Goal: Task Accomplishment & Management: Complete application form

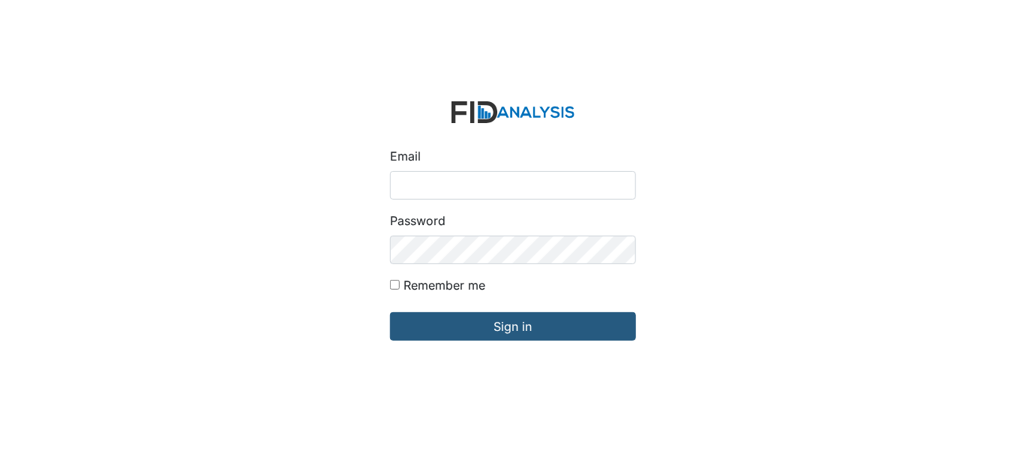
click at [403, 182] on input "Email" at bounding box center [513, 185] width 246 height 29
type input "[EMAIL_ADDRESS][DOMAIN_NAME]"
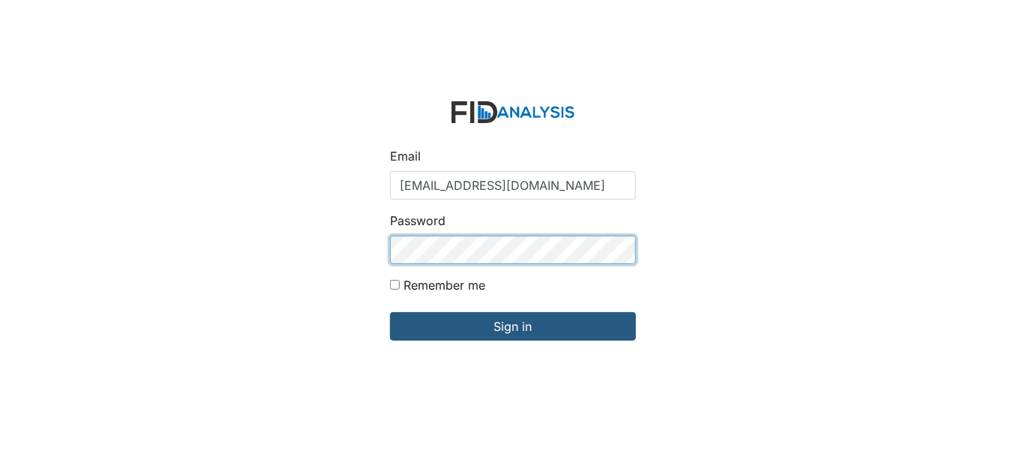
click at [390, 312] on input "Sign in" at bounding box center [513, 326] width 246 height 29
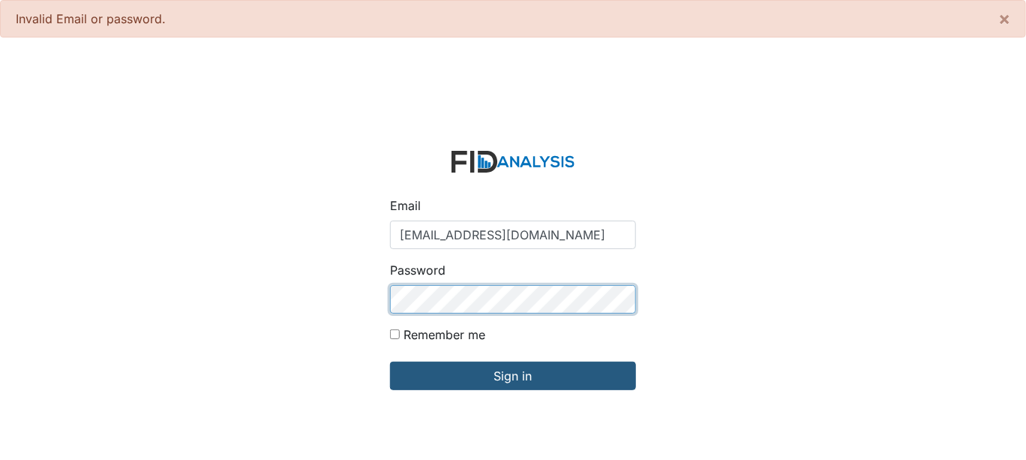
click at [390, 362] on input "Sign in" at bounding box center [513, 376] width 246 height 29
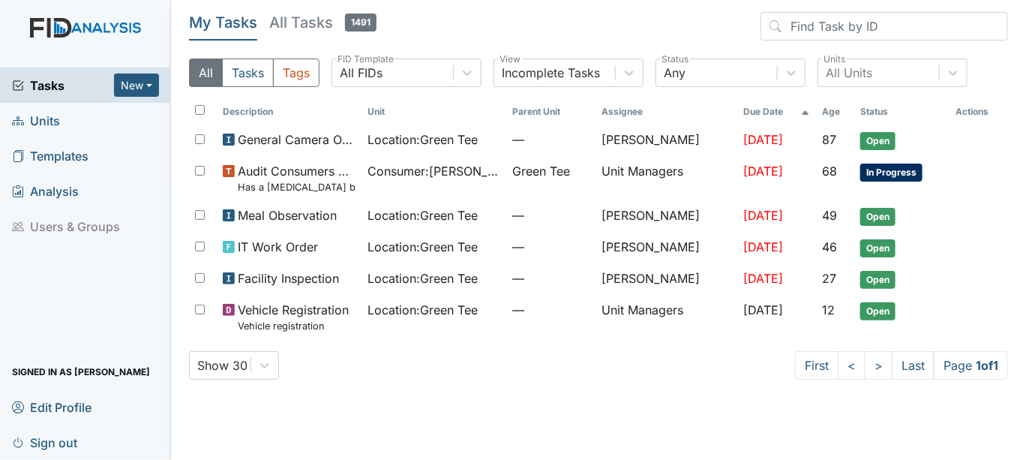
click at [74, 123] on link "Units" at bounding box center [85, 120] width 171 height 35
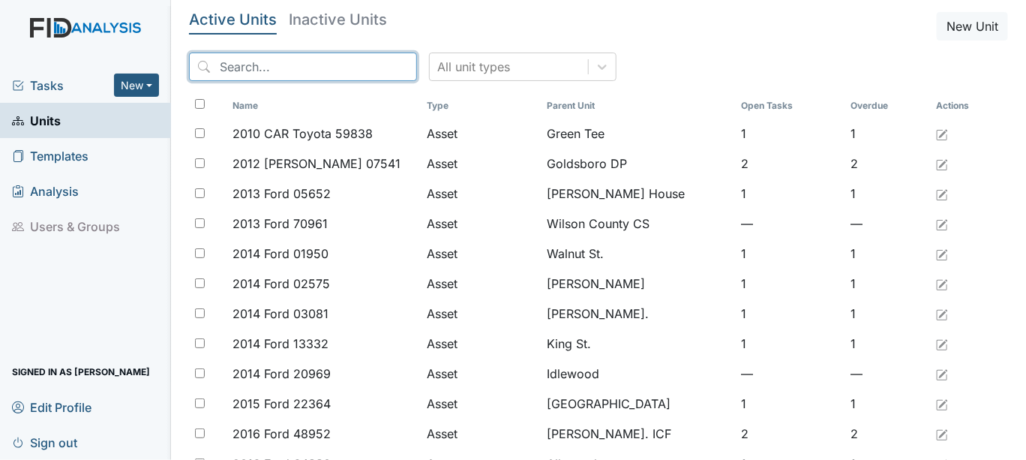
click at [232, 63] on input "search" at bounding box center [303, 67] width 228 height 29
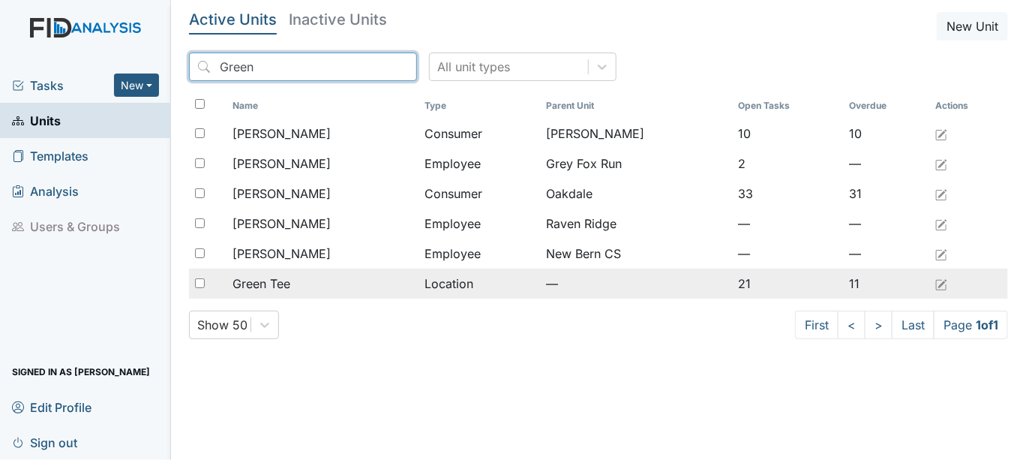
type input "Green"
click at [248, 286] on span "Green Tee" at bounding box center [262, 284] width 58 height 18
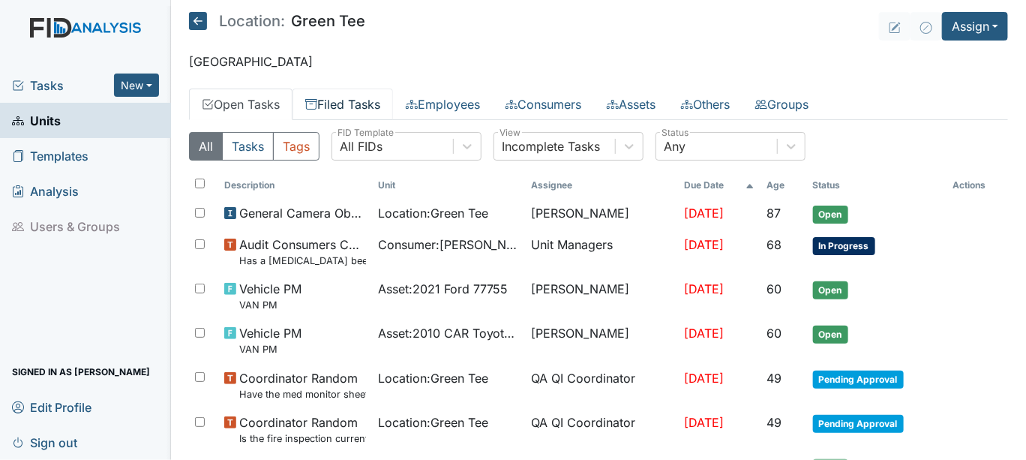
click at [350, 98] on link "Filed Tasks" at bounding box center [343, 105] width 101 height 32
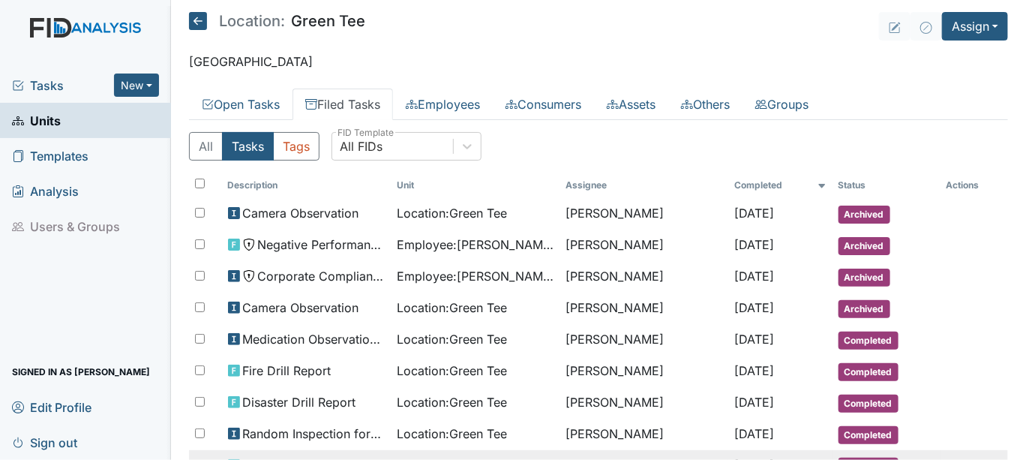
scroll to position [83, 0]
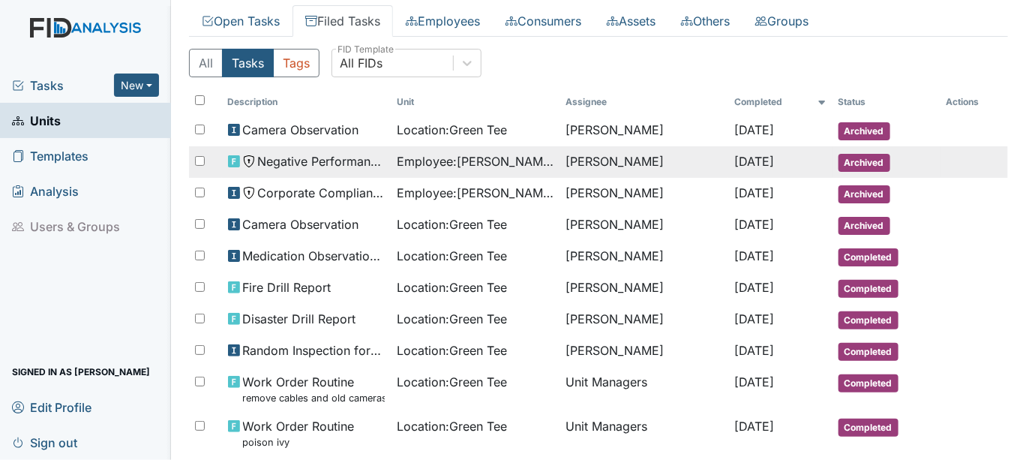
click at [734, 167] on span "[DATE]" at bounding box center [754, 161] width 40 height 15
click at [734, 167] on span "Oct 13, 2025" at bounding box center [754, 161] width 40 height 15
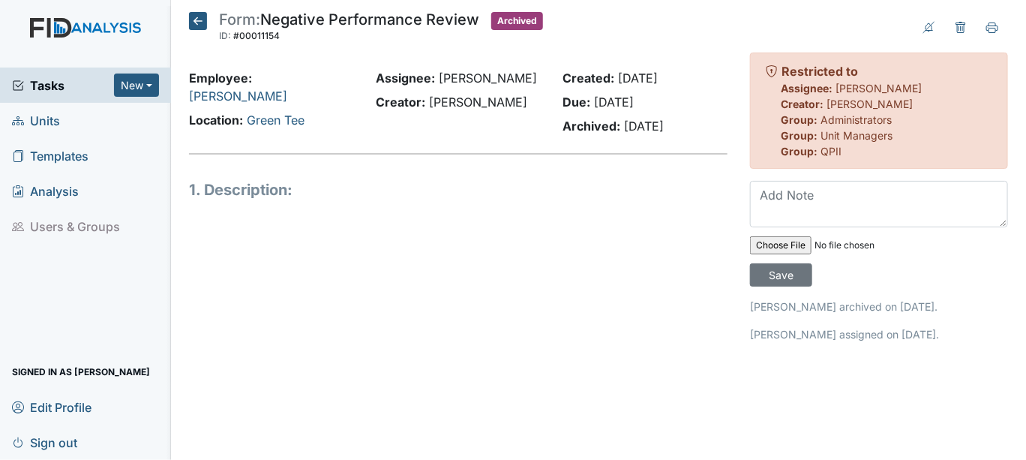
click at [197, 20] on icon at bounding box center [198, 21] width 18 height 18
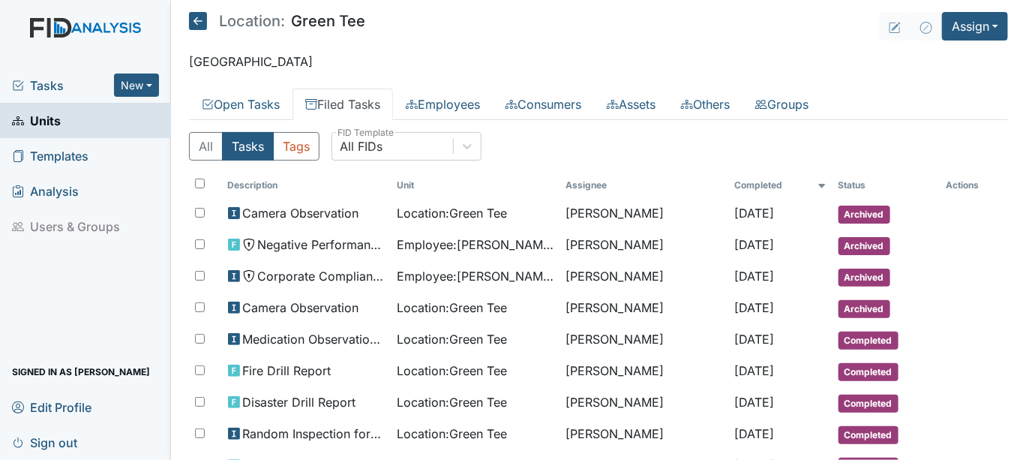
click at [375, 104] on link "Filed Tasks" at bounding box center [343, 105] width 101 height 32
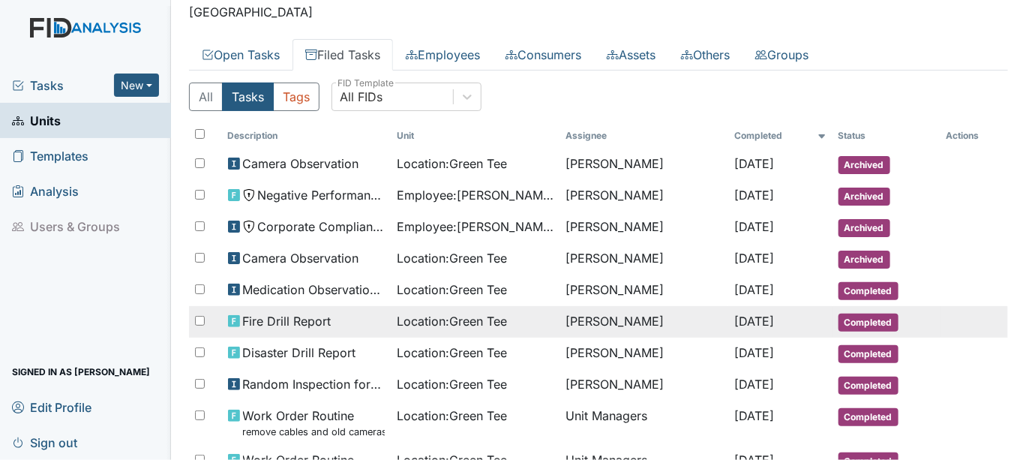
scroll to position [83, 0]
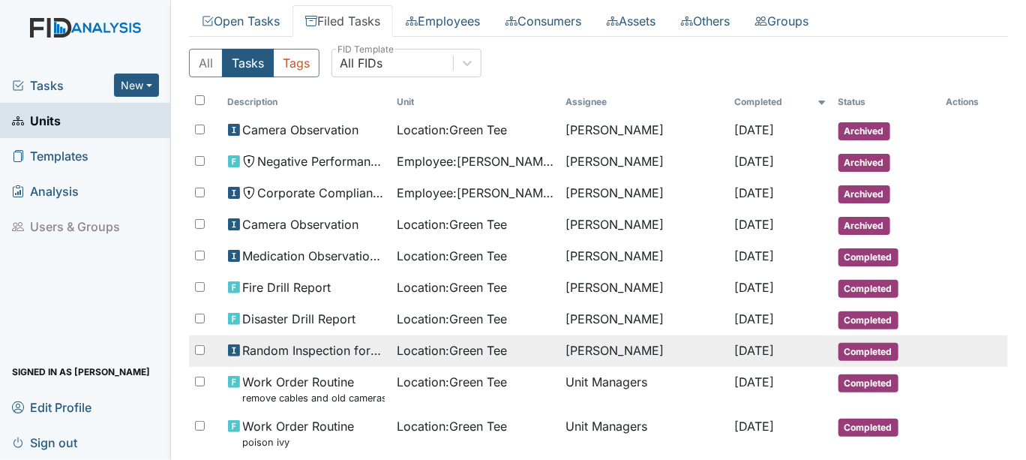
click at [848, 351] on span "Completed" at bounding box center [869, 352] width 60 height 18
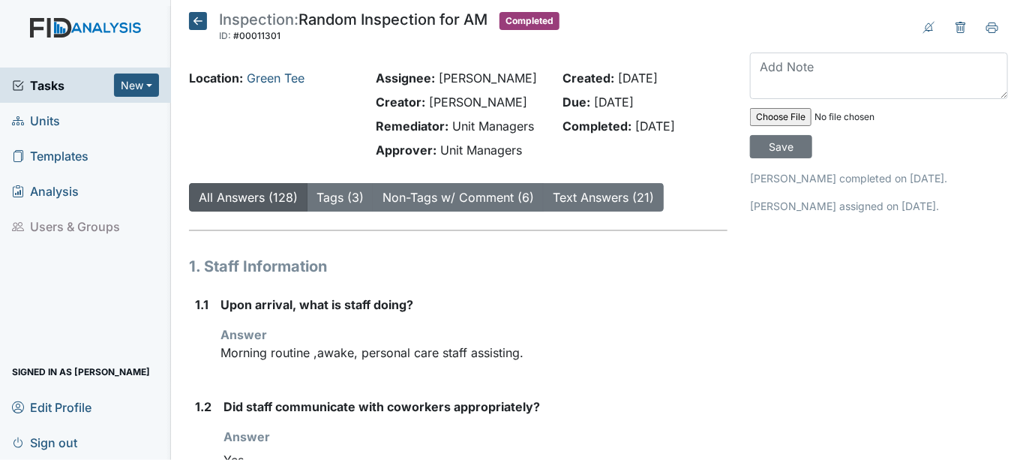
click at [199, 13] on icon at bounding box center [198, 21] width 18 height 18
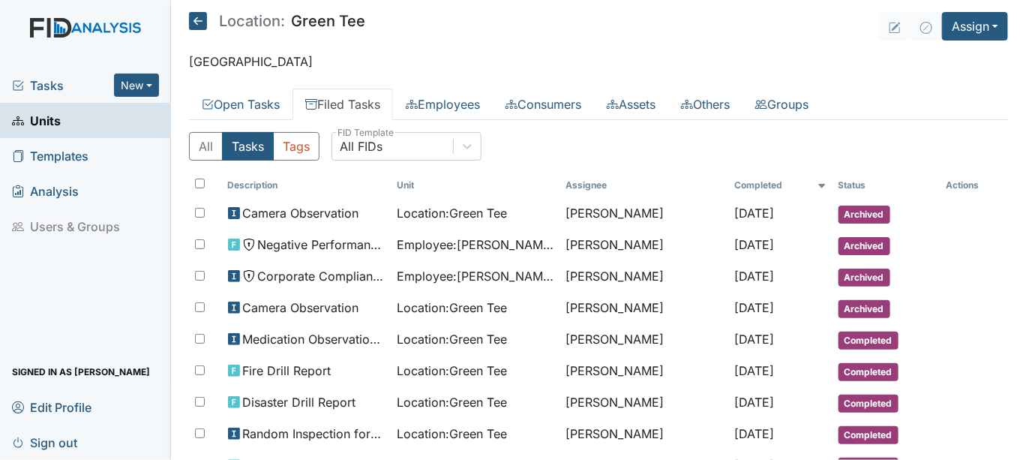
click at [56, 128] on span "Units" at bounding box center [36, 120] width 49 height 23
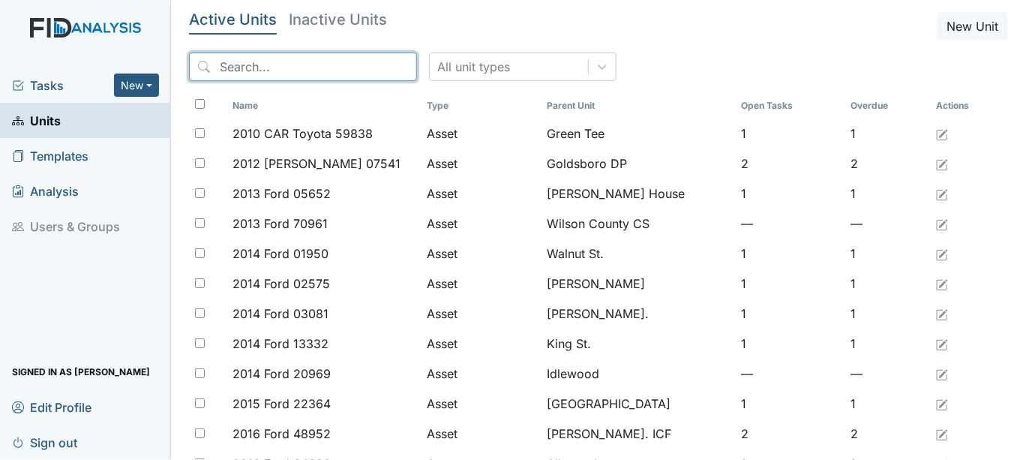
click at [272, 70] on input "search" at bounding box center [303, 67] width 228 height 29
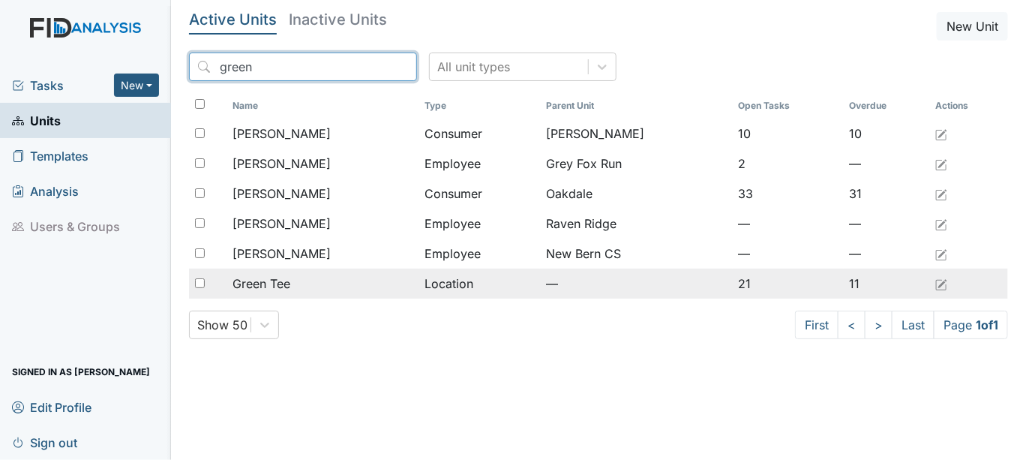
type input "green"
click at [199, 282] on input "checkbox" at bounding box center [200, 283] width 10 height 10
checkbox input "true"
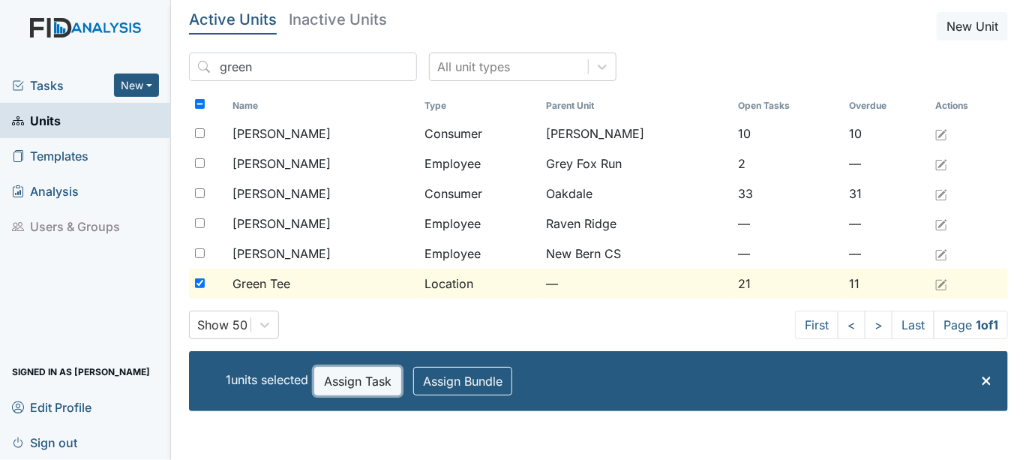
click at [333, 385] on button "Assign Task" at bounding box center [357, 381] width 87 height 29
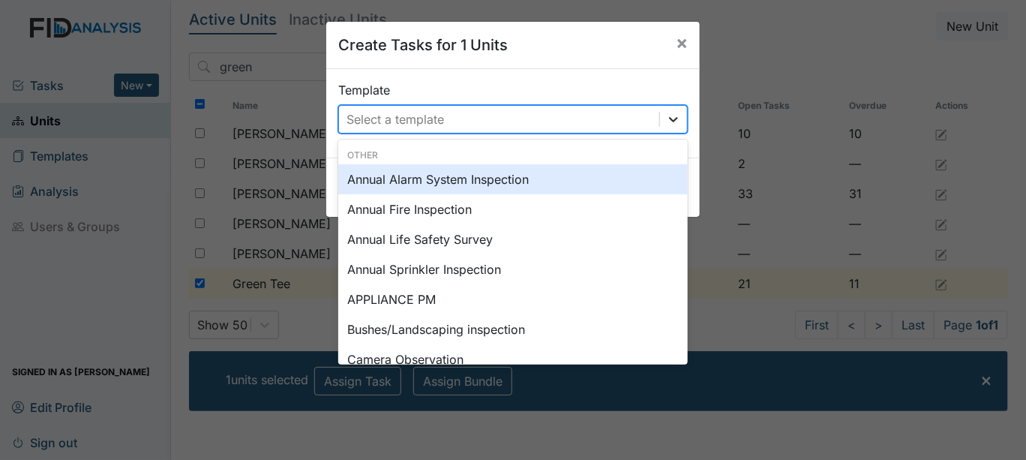
click at [666, 122] on icon at bounding box center [673, 119] width 15 height 15
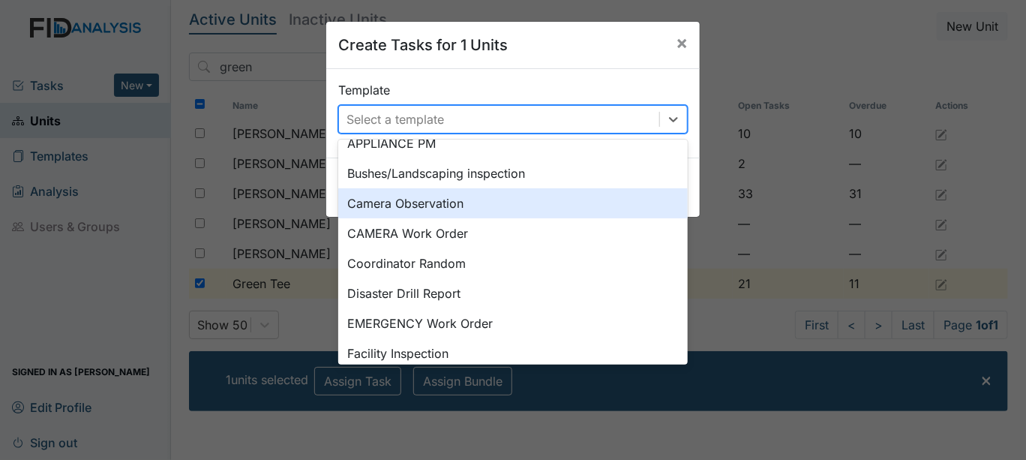
scroll to position [167, 0]
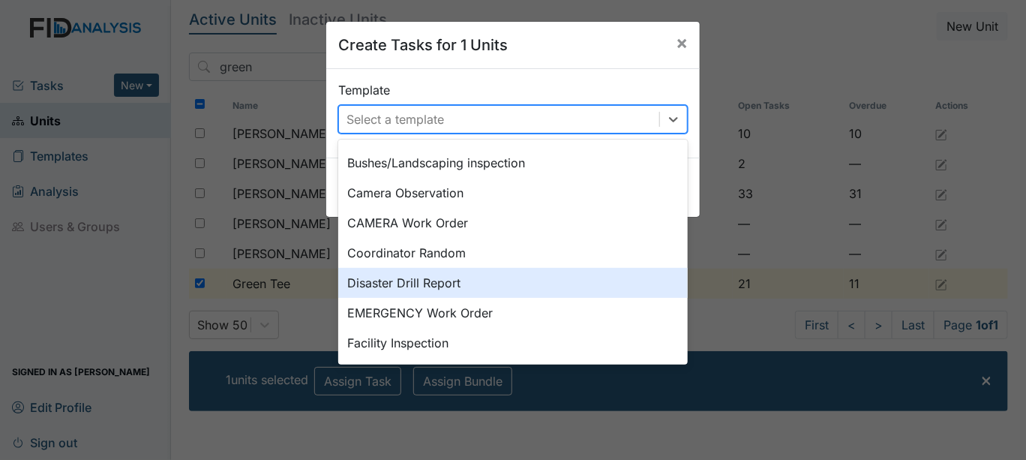
click at [444, 281] on div "Disaster Drill Report" at bounding box center [513, 283] width 350 height 30
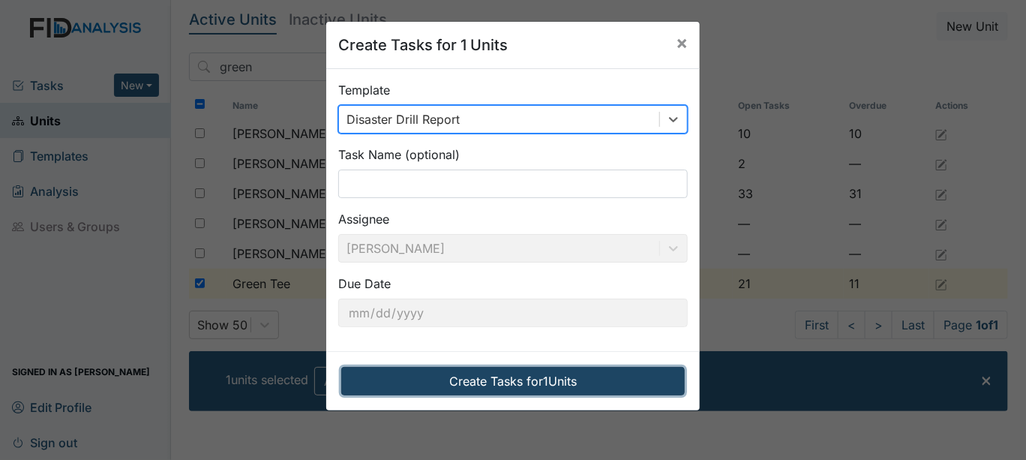
click at [521, 383] on button "Create Tasks for 1 Units" at bounding box center [513, 381] width 344 height 29
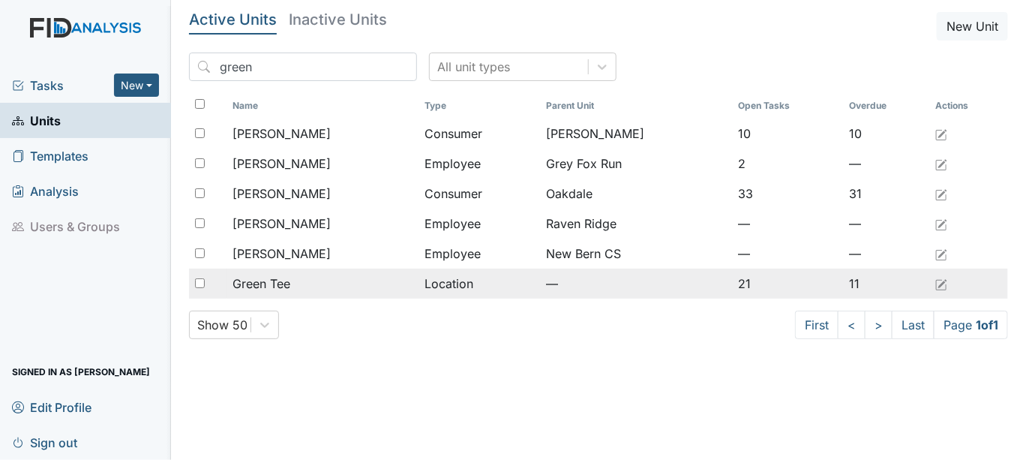
click at [200, 278] on input "checkbox" at bounding box center [200, 283] width 10 height 10
checkbox input "true"
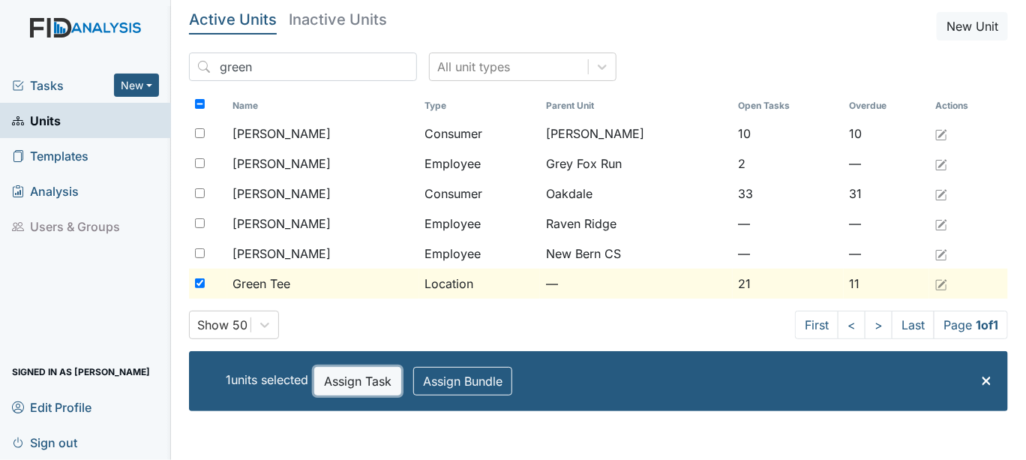
click at [343, 373] on button "Assign Task" at bounding box center [357, 381] width 87 height 29
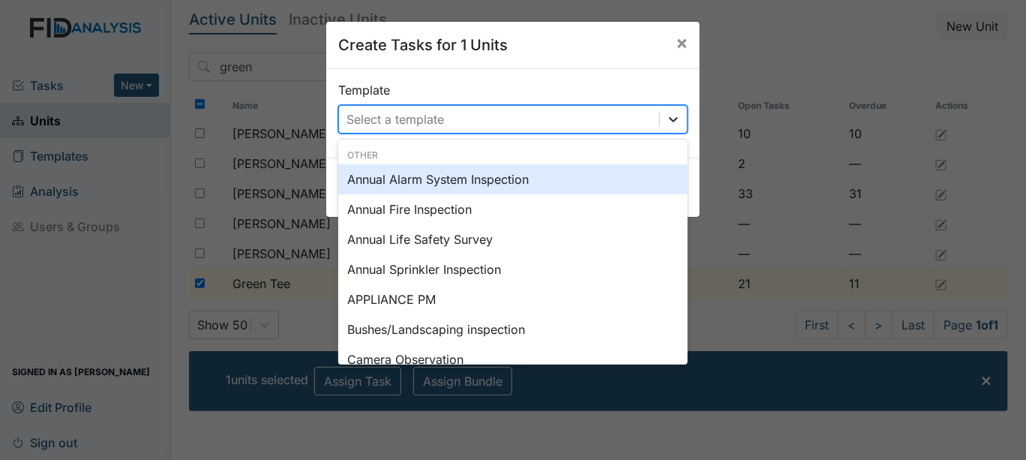
click at [669, 117] on icon at bounding box center [673, 119] width 9 height 5
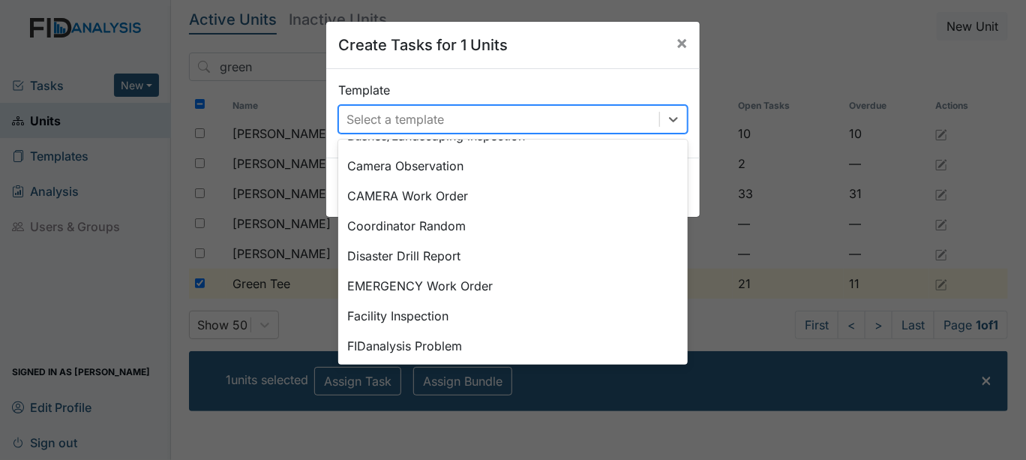
scroll to position [206, 0]
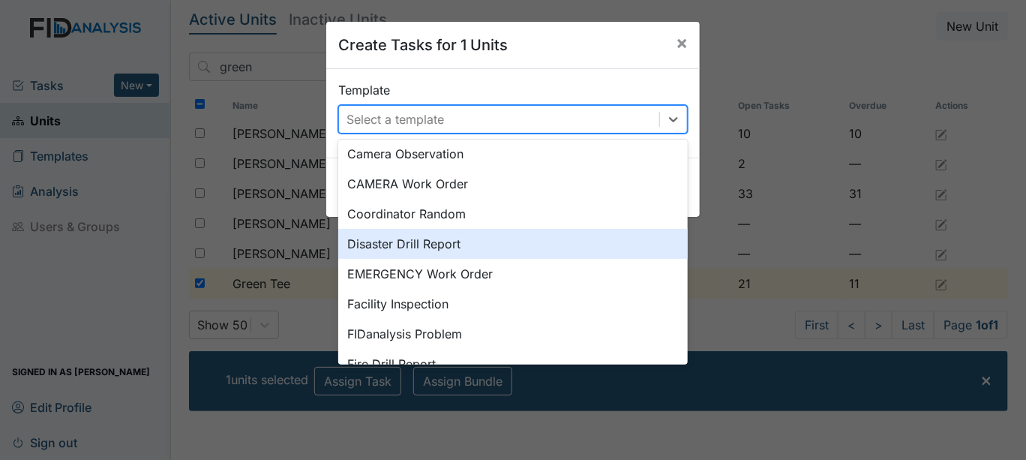
click at [392, 245] on div "Disaster Drill Report" at bounding box center [513, 244] width 350 height 30
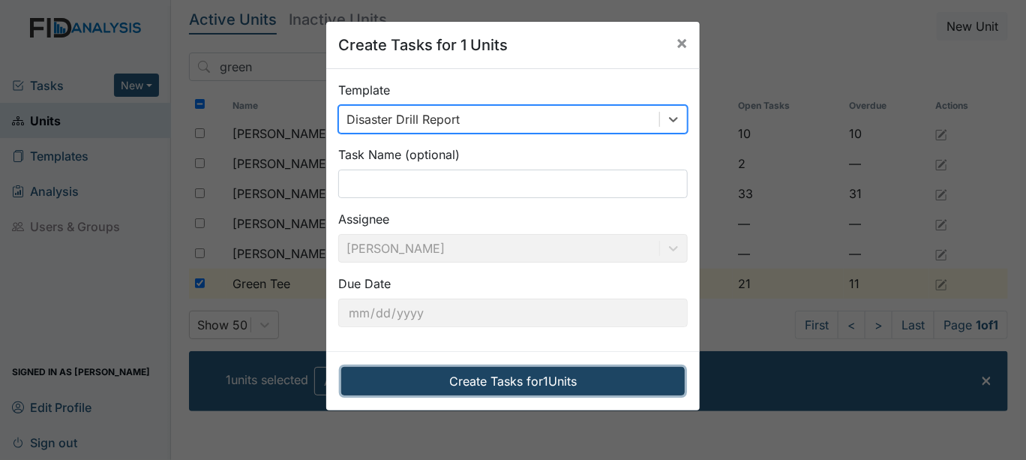
click at [539, 377] on button "Create Tasks for 1 Units" at bounding box center [513, 381] width 344 height 29
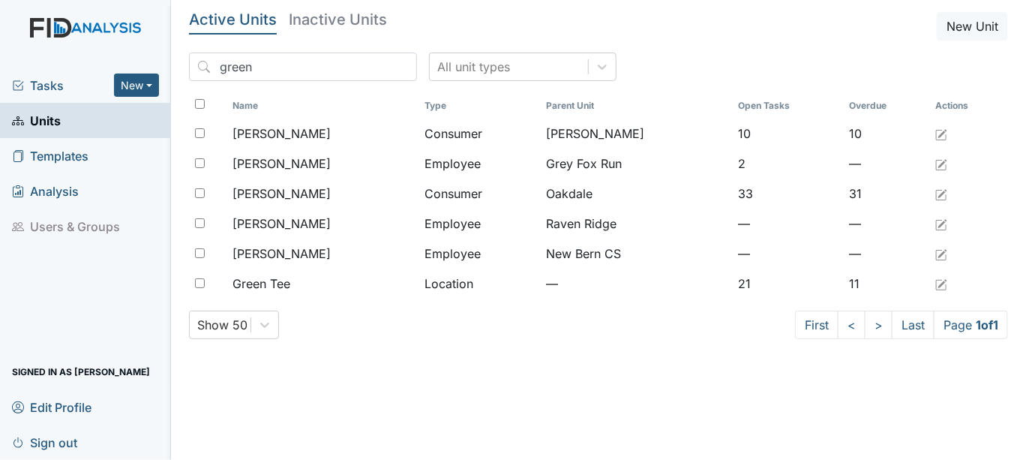
click at [49, 85] on span "Tasks" at bounding box center [63, 86] width 102 height 18
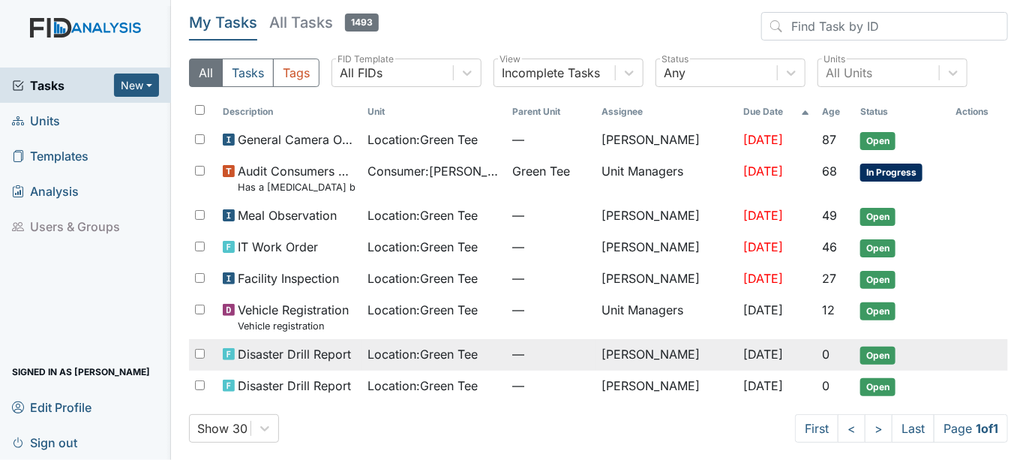
click at [871, 355] on span "Open" at bounding box center [877, 356] width 35 height 18
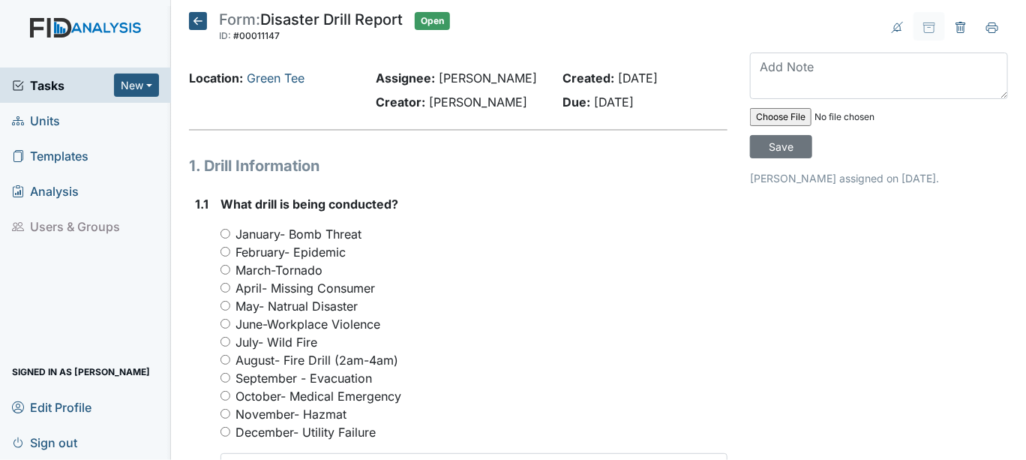
click at [225, 392] on input "October- Medical Emergency" at bounding box center [226, 396] width 10 height 10
radio input "true"
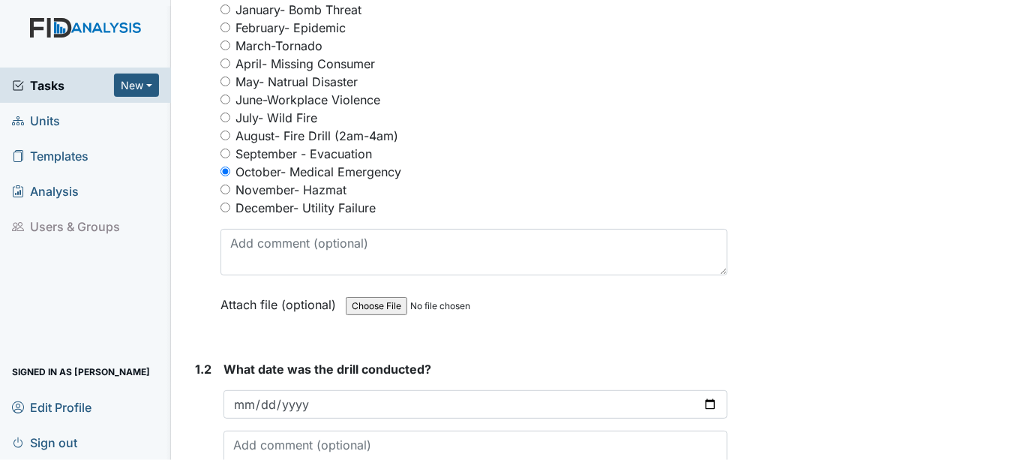
scroll to position [250, 0]
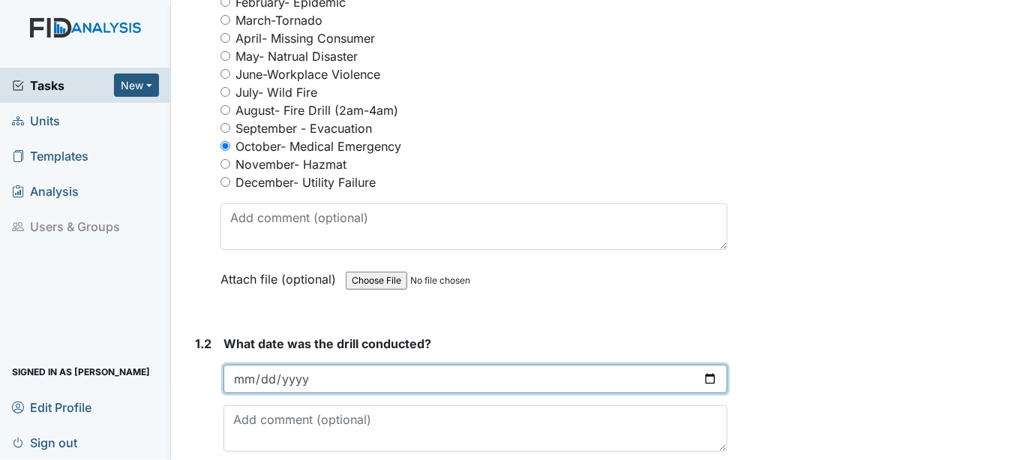
click at [699, 377] on input "date" at bounding box center [476, 379] width 504 height 29
type input "2025-10-13"
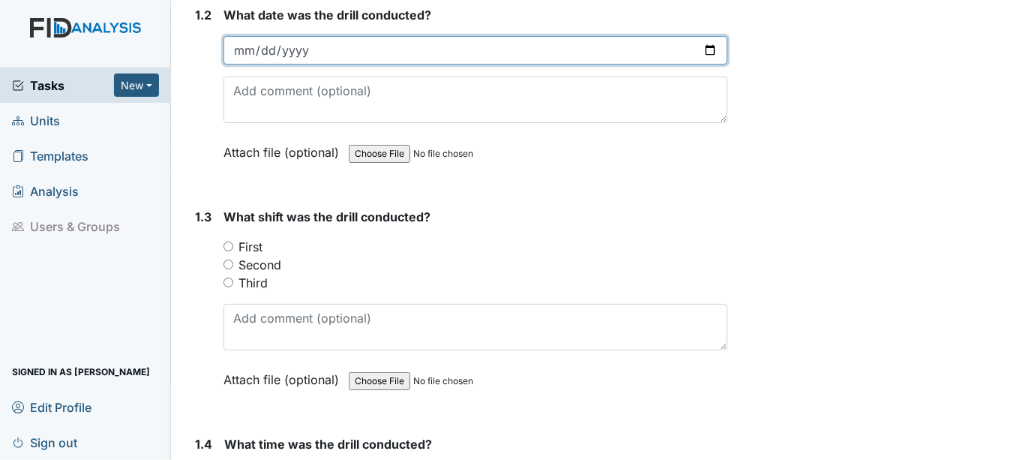
scroll to position [583, 0]
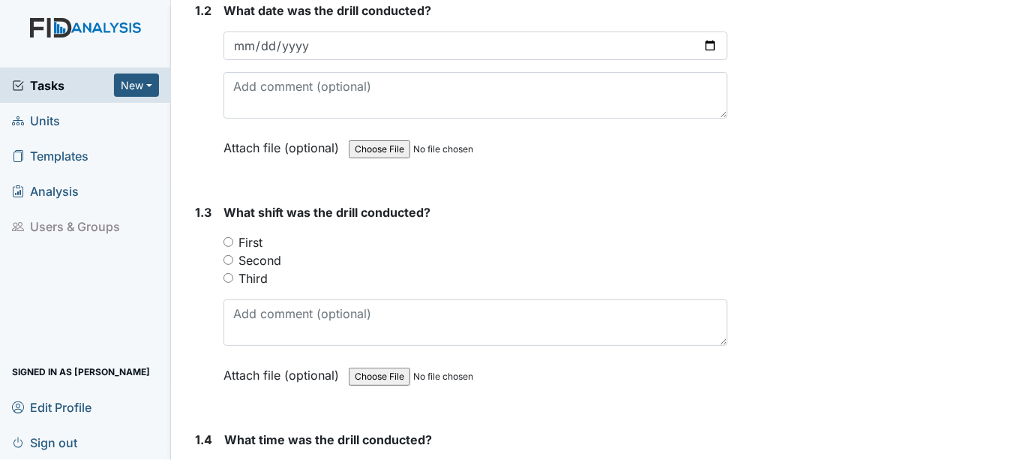
click at [228, 239] on input "First" at bounding box center [229, 242] width 10 height 10
radio input "true"
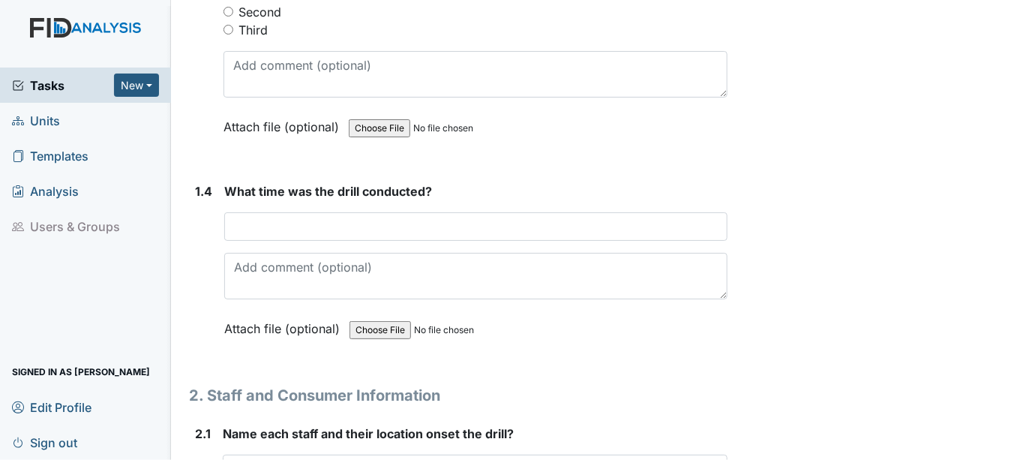
scroll to position [833, 0]
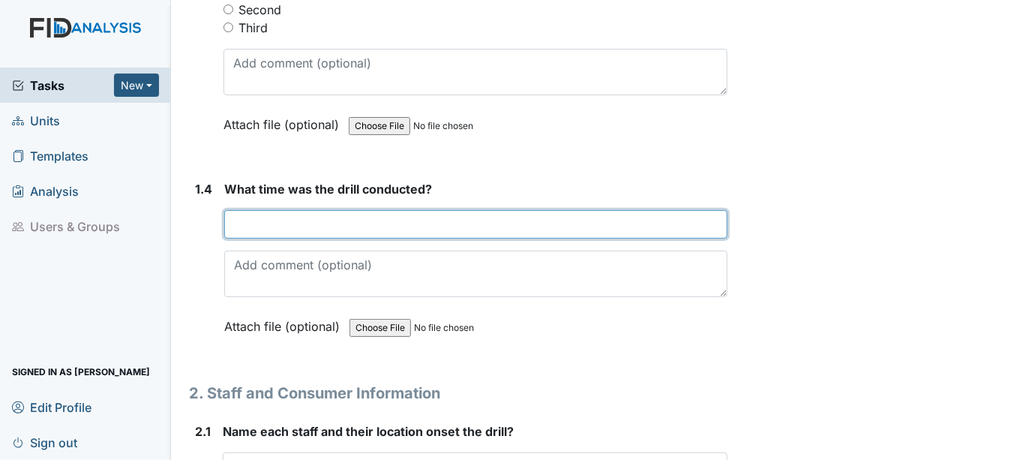
click at [242, 225] on input "text" at bounding box center [475, 224] width 503 height 29
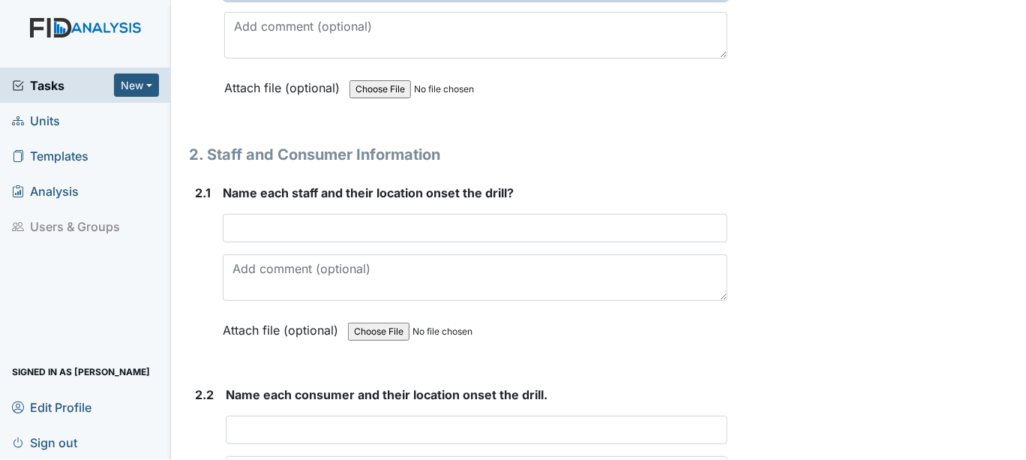
scroll to position [1083, 0]
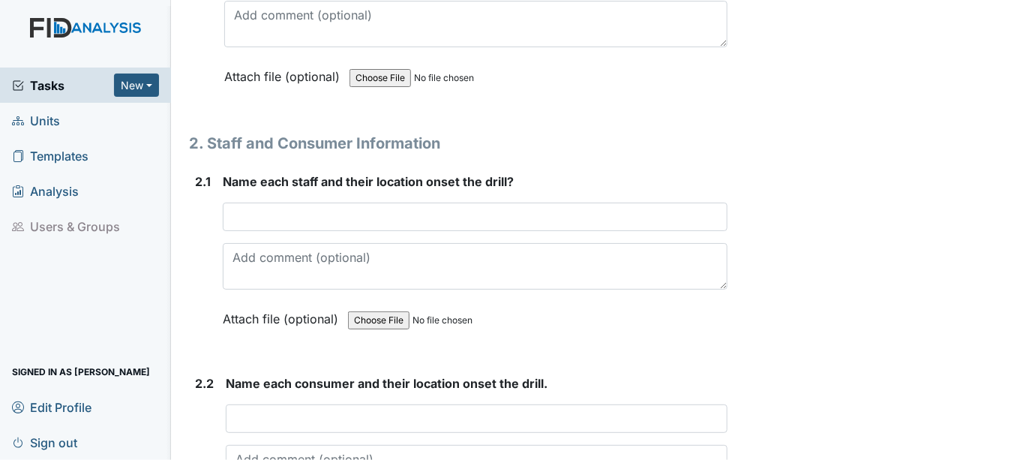
type input "208pm"
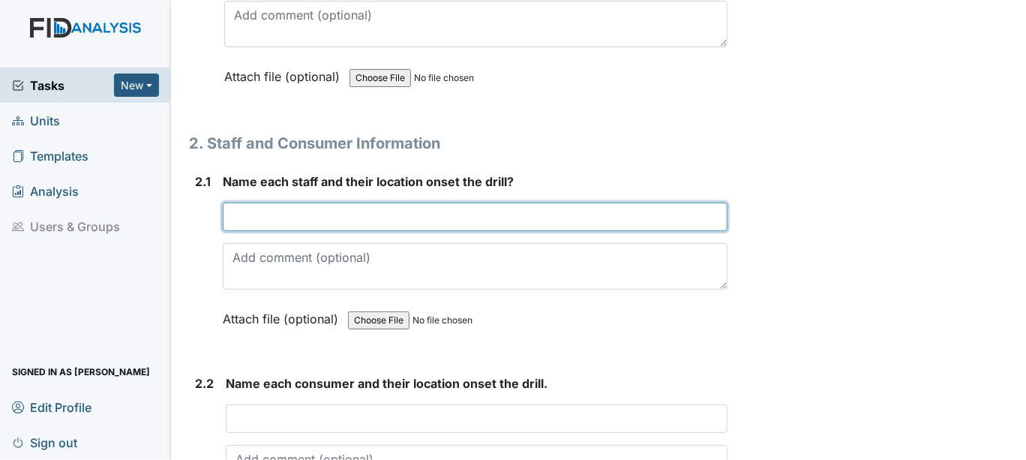
click at [228, 221] on input "text" at bounding box center [475, 217] width 505 height 29
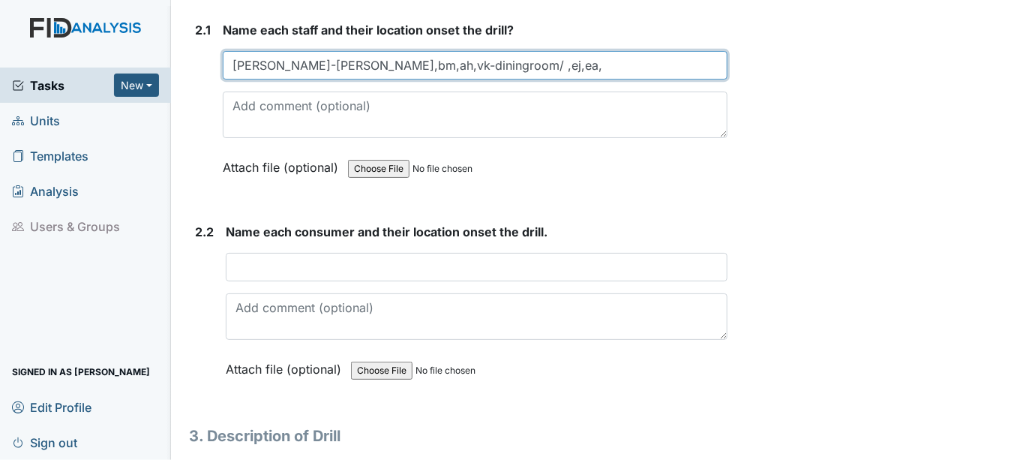
scroll to position [1250, 0]
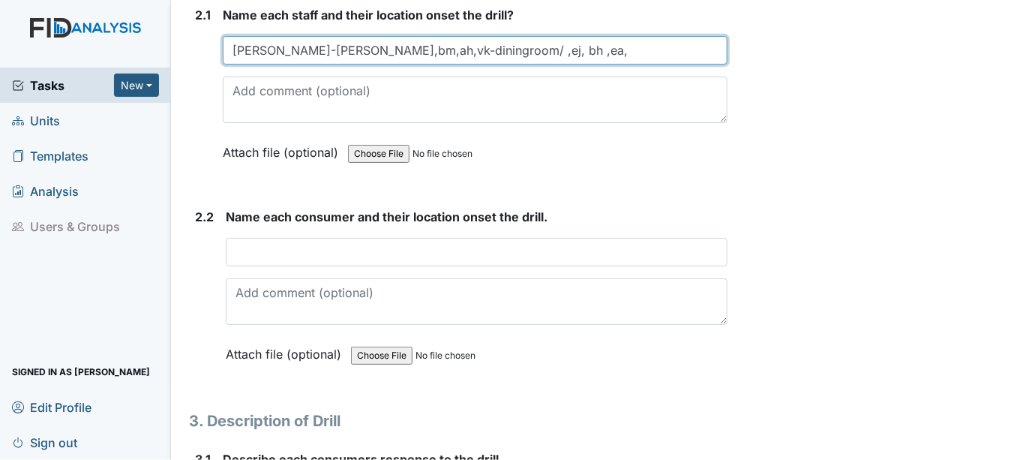
click at [554, 45] on input "Ella William-Kim Hines,bm,ah,vk-diningroom/ ,ej, bh ,ea," at bounding box center [475, 50] width 505 height 29
type input "Ella William-Kim Hines,bm,ah,vk-diningroom/ ,ej, bh ,ea, Livinggroom"
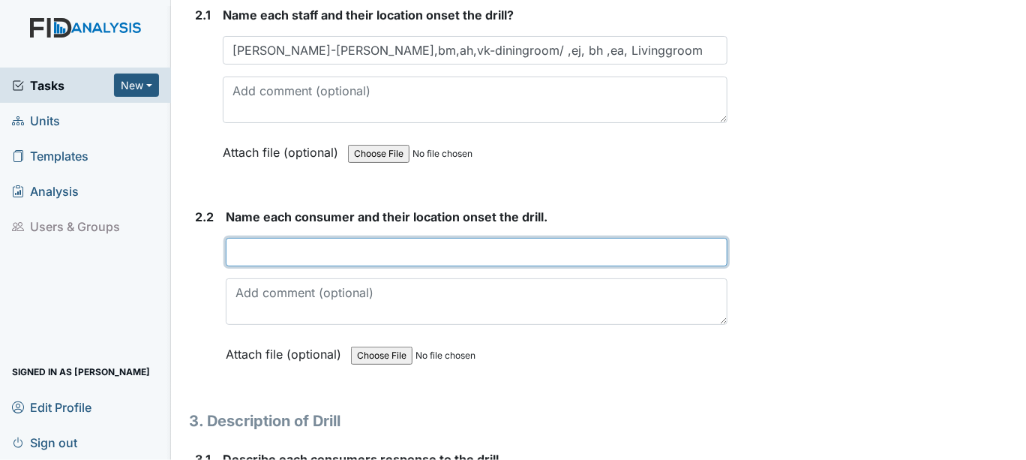
click at [248, 249] on input "text" at bounding box center [477, 252] width 502 height 29
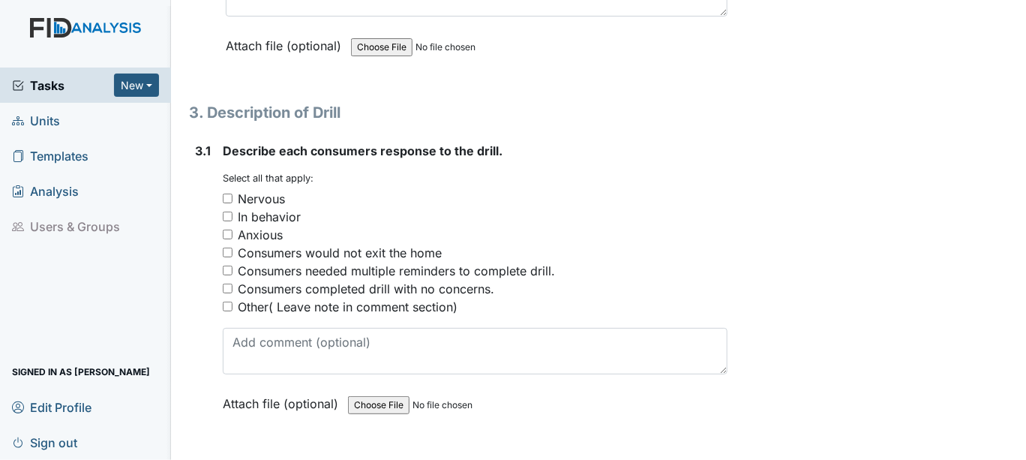
scroll to position [1584, 0]
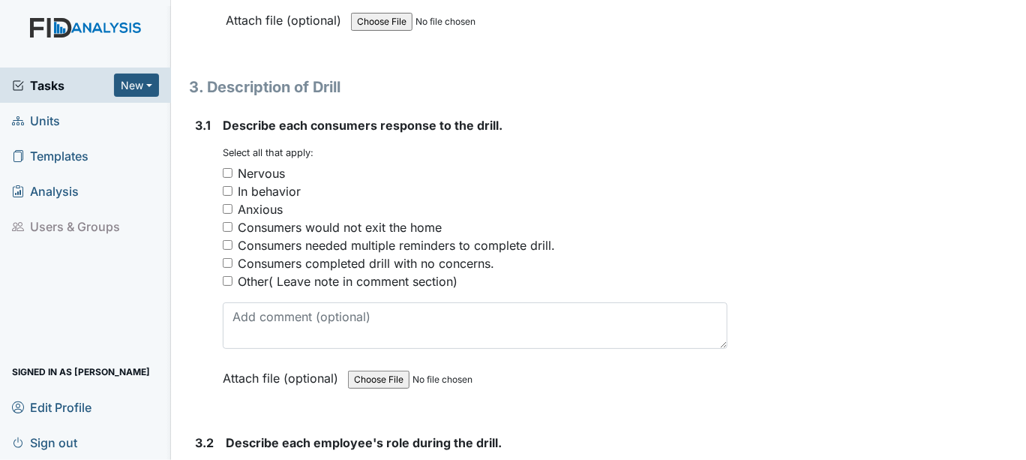
type input "see 2.1"
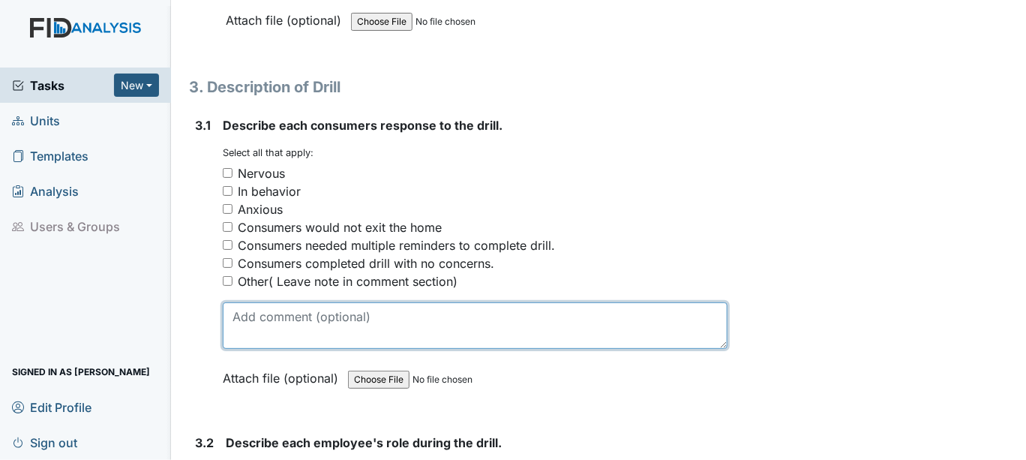
click at [242, 322] on textarea at bounding box center [475, 325] width 505 height 47
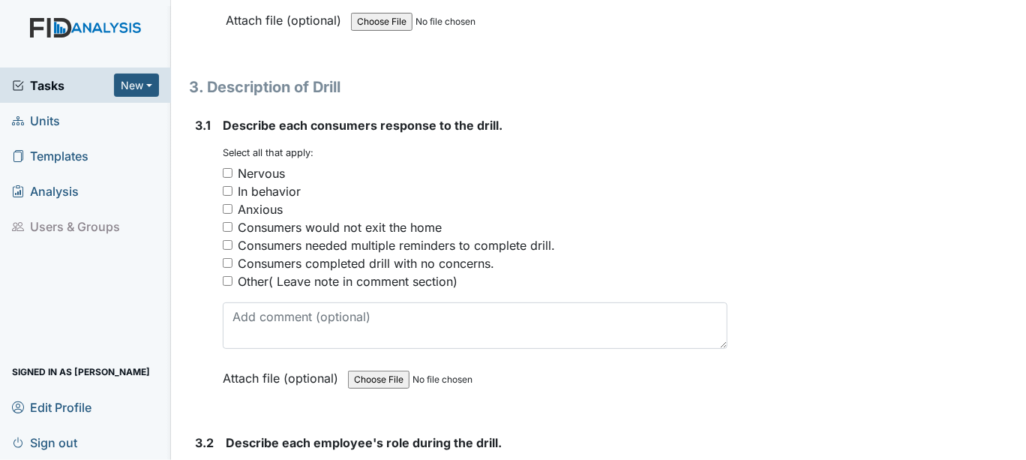
click at [229, 276] on input "Other( Leave note in comment section)" at bounding box center [228, 281] width 10 height 10
checkbox input "true"
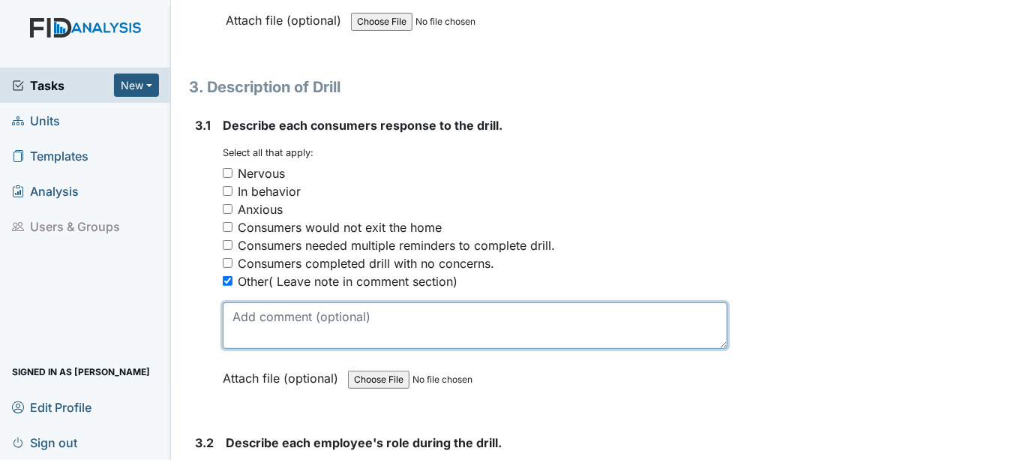
click at [260, 317] on textarea at bounding box center [475, 325] width 505 height 47
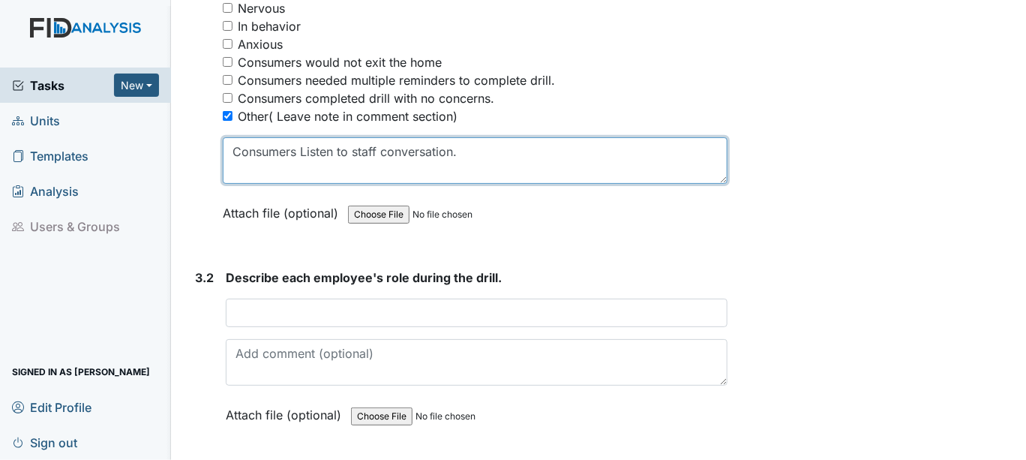
scroll to position [1750, 0]
type textarea "Consumers Listen to staff conversation."
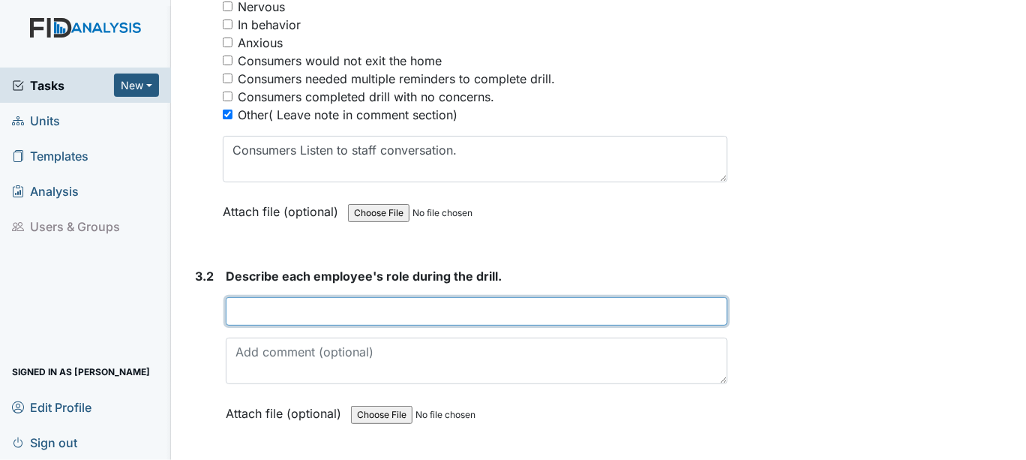
click at [251, 297] on input "text" at bounding box center [477, 311] width 502 height 29
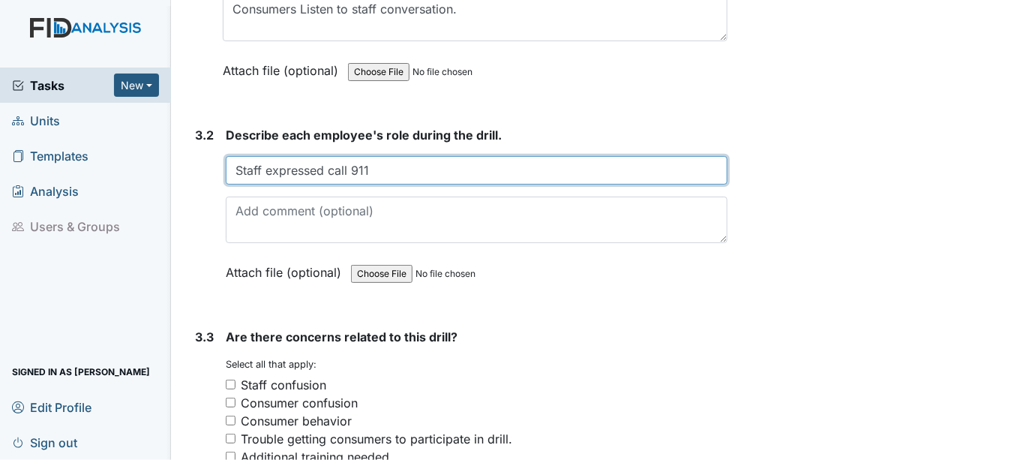
scroll to position [1917, 0]
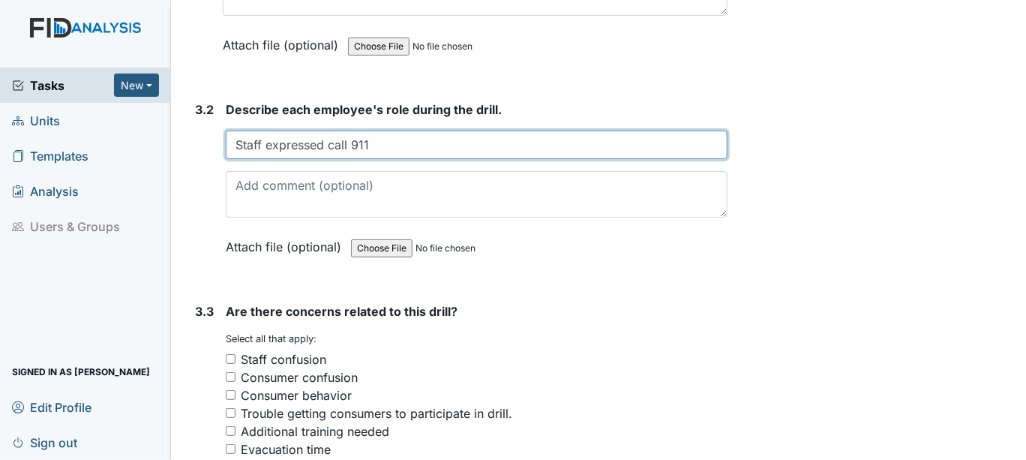
click at [325, 138] on input "Staff expressed call 911" at bounding box center [477, 145] width 502 height 29
click at [326, 135] on input "Staff expressed to call 911" at bounding box center [477, 145] width 502 height 29
click at [384, 136] on input "Staff expressed to call 911" at bounding box center [477, 145] width 502 height 29
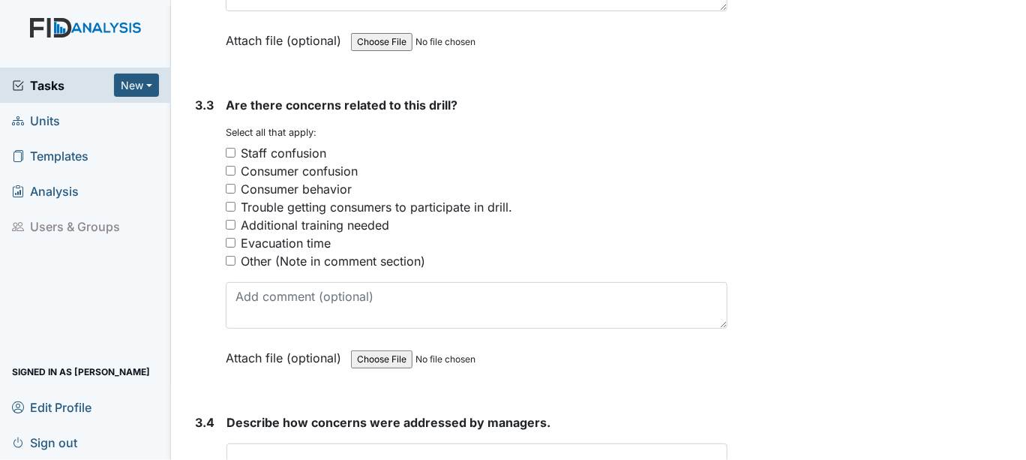
scroll to position [2134, 0]
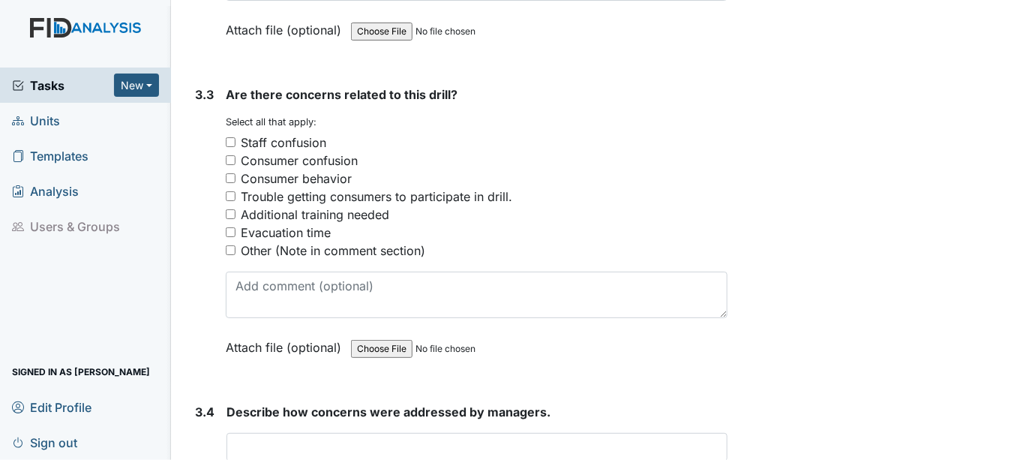
type input "Staff expressed to call 911, contact manager on call ensure safety of all other…"
click at [230, 245] on input "Other (Note in comment section)" at bounding box center [231, 250] width 10 height 10
checkbox input "true"
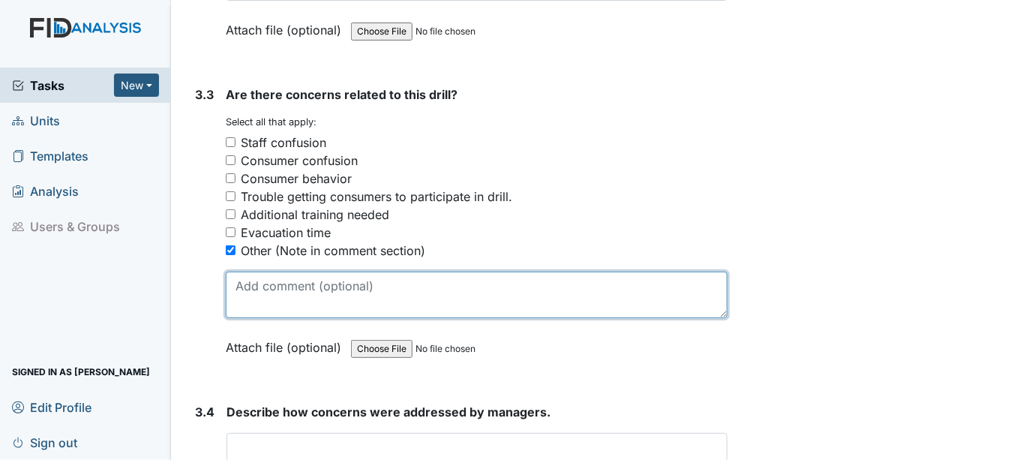
click at [275, 285] on textarea at bounding box center [477, 295] width 502 height 47
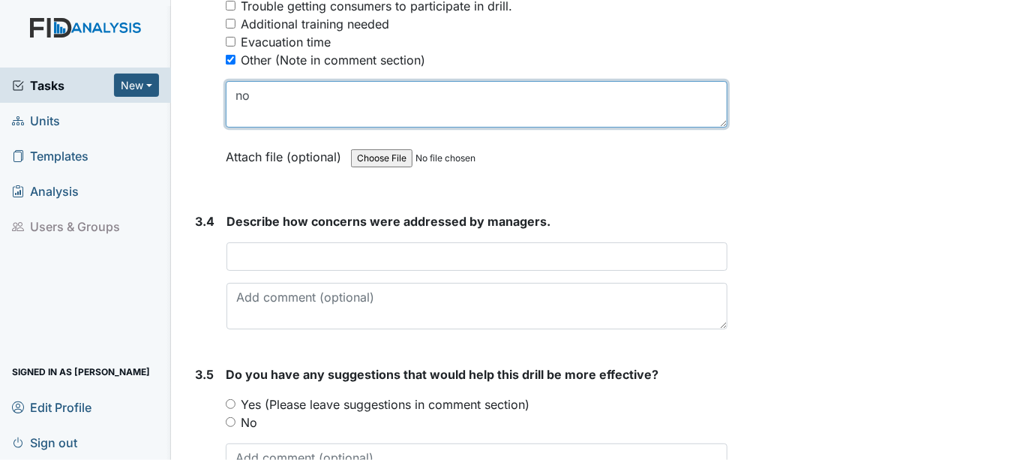
scroll to position [2337, 0]
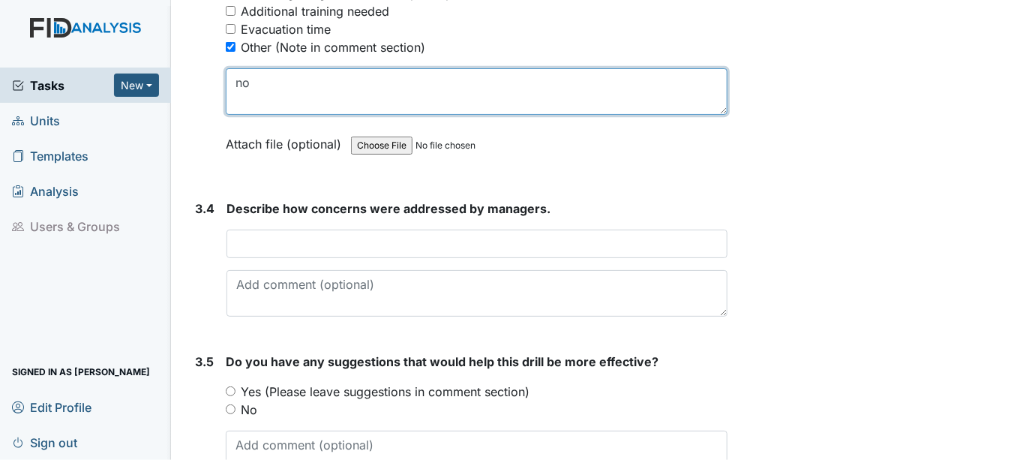
type textarea "no"
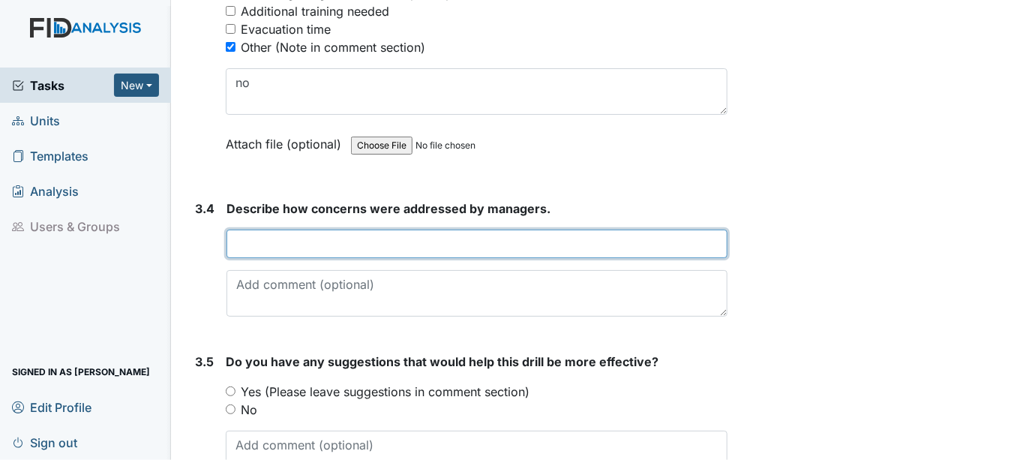
click at [248, 235] on input "text" at bounding box center [477, 244] width 501 height 29
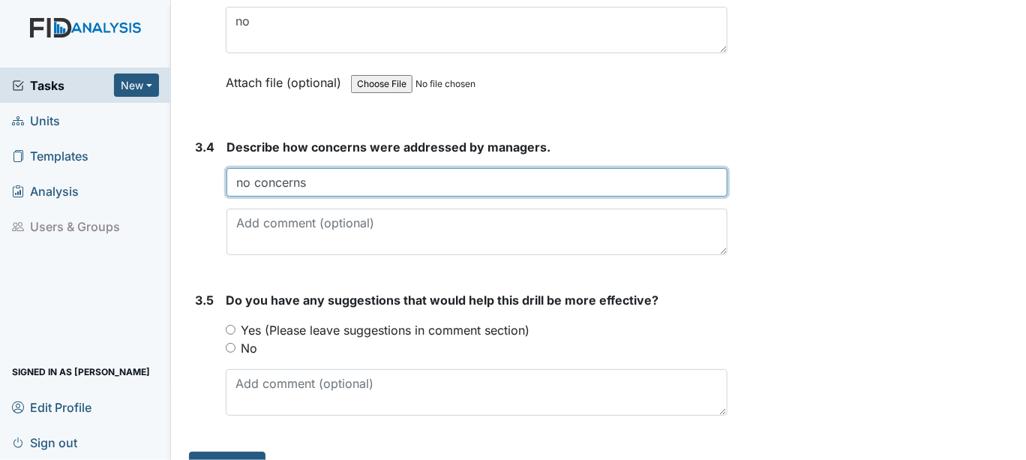
scroll to position [2420, 0]
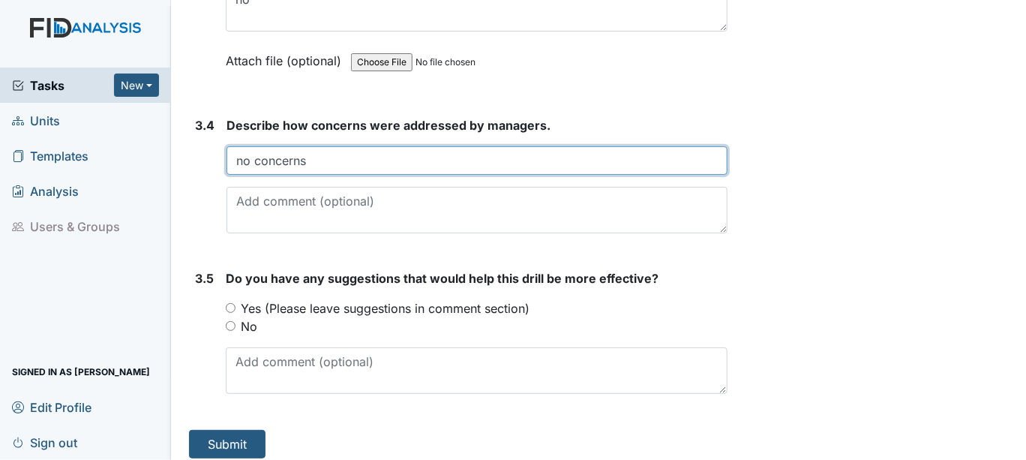
type input "no concerns"
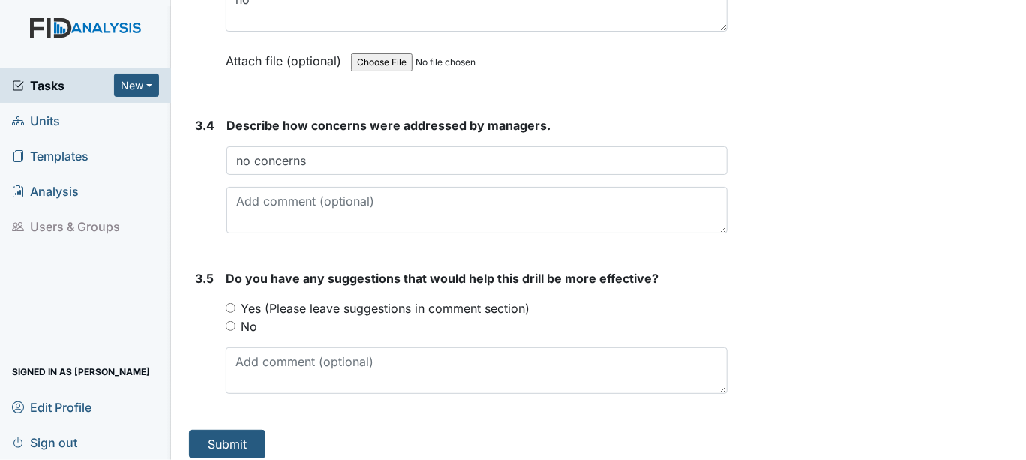
click at [230, 321] on input "No" at bounding box center [231, 326] width 10 height 10
radio input "true"
click at [227, 430] on button "Submit" at bounding box center [227, 444] width 77 height 29
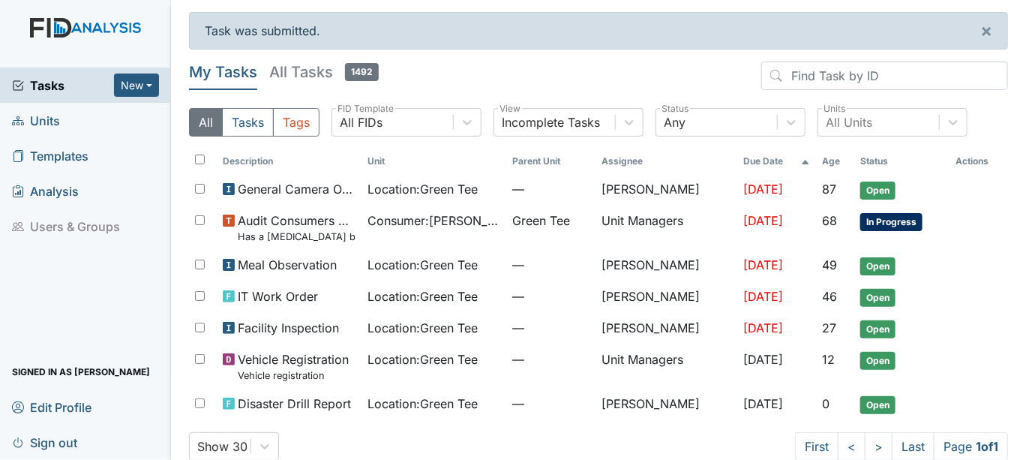
click at [68, 123] on link "Units" at bounding box center [85, 120] width 171 height 35
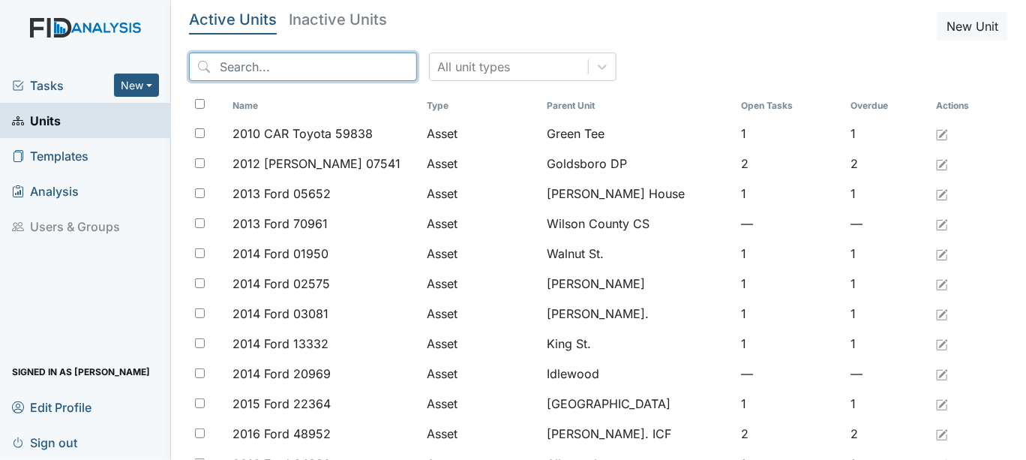
click at [240, 70] on input "search" at bounding box center [303, 67] width 228 height 29
